Goal: Task Accomplishment & Management: Use online tool/utility

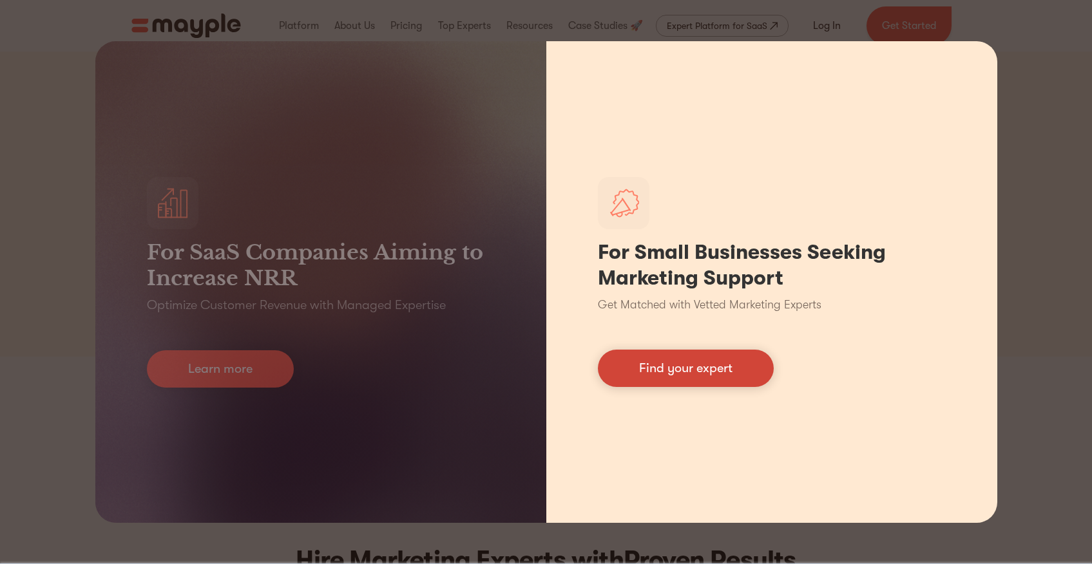
click at [692, 357] on link "Find your expert" at bounding box center [686, 368] width 176 height 37
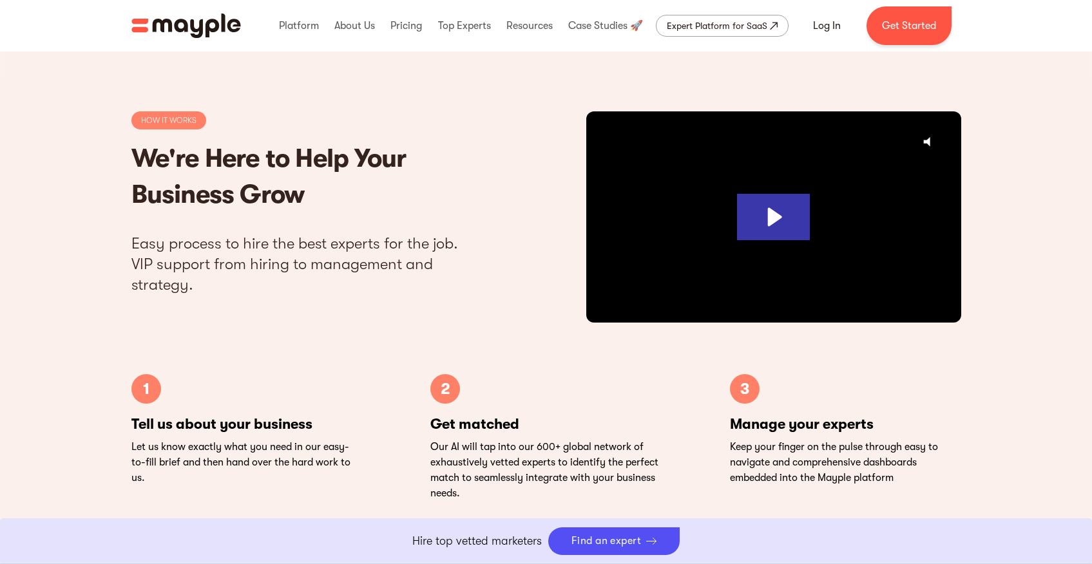
scroll to position [3737, 0]
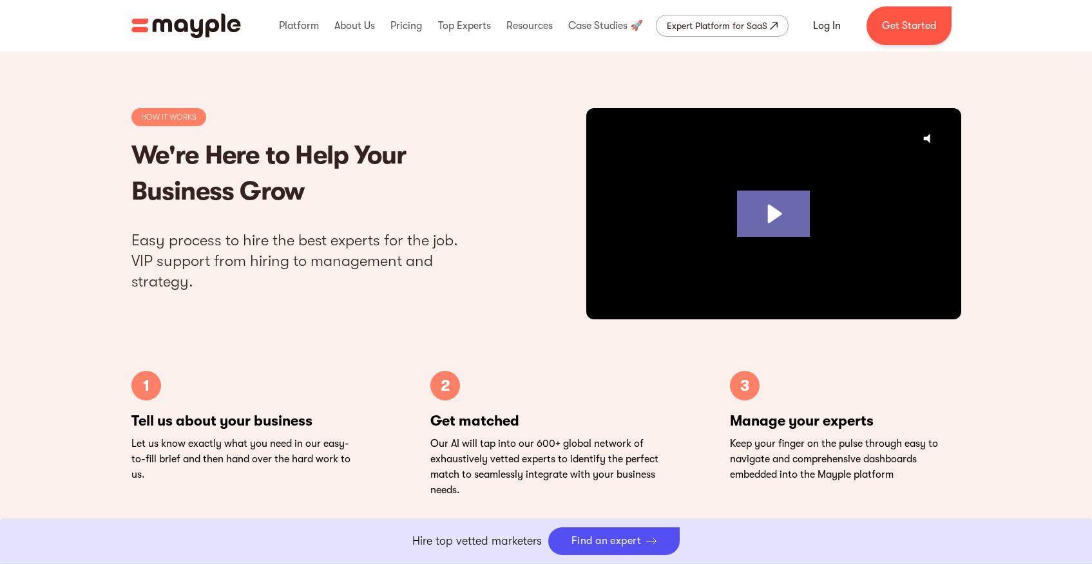
click at [759, 225] on icon "Play Video: Mayple. Your Digital Marketing Home." at bounding box center [773, 214] width 73 height 47
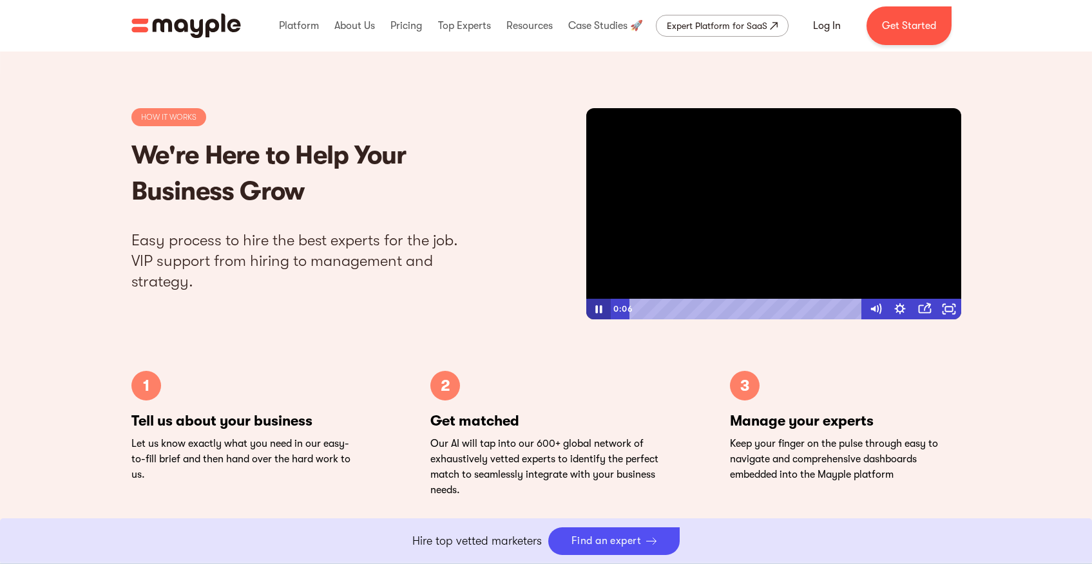
click at [596, 306] on icon "Pause" at bounding box center [598, 309] width 6 height 8
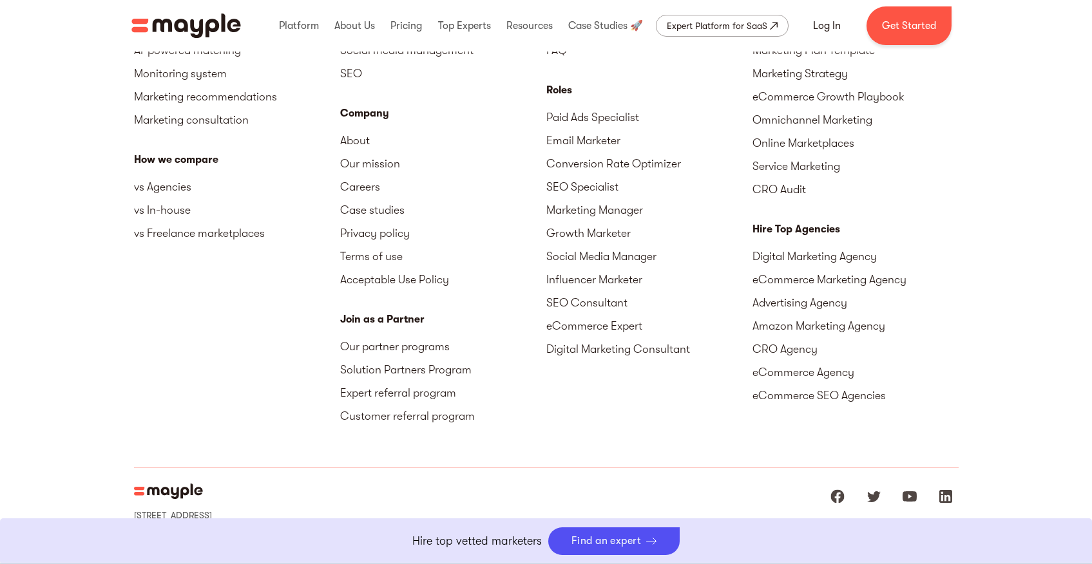
scroll to position [5855, 0]
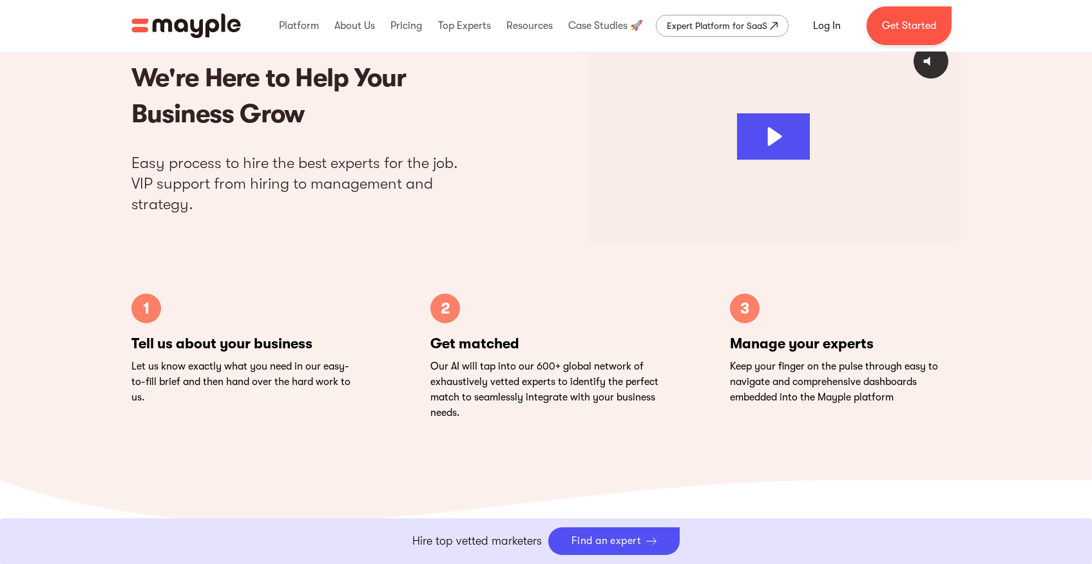
scroll to position [4002, 0]
